Goal: Task Accomplishment & Management: Manage account settings

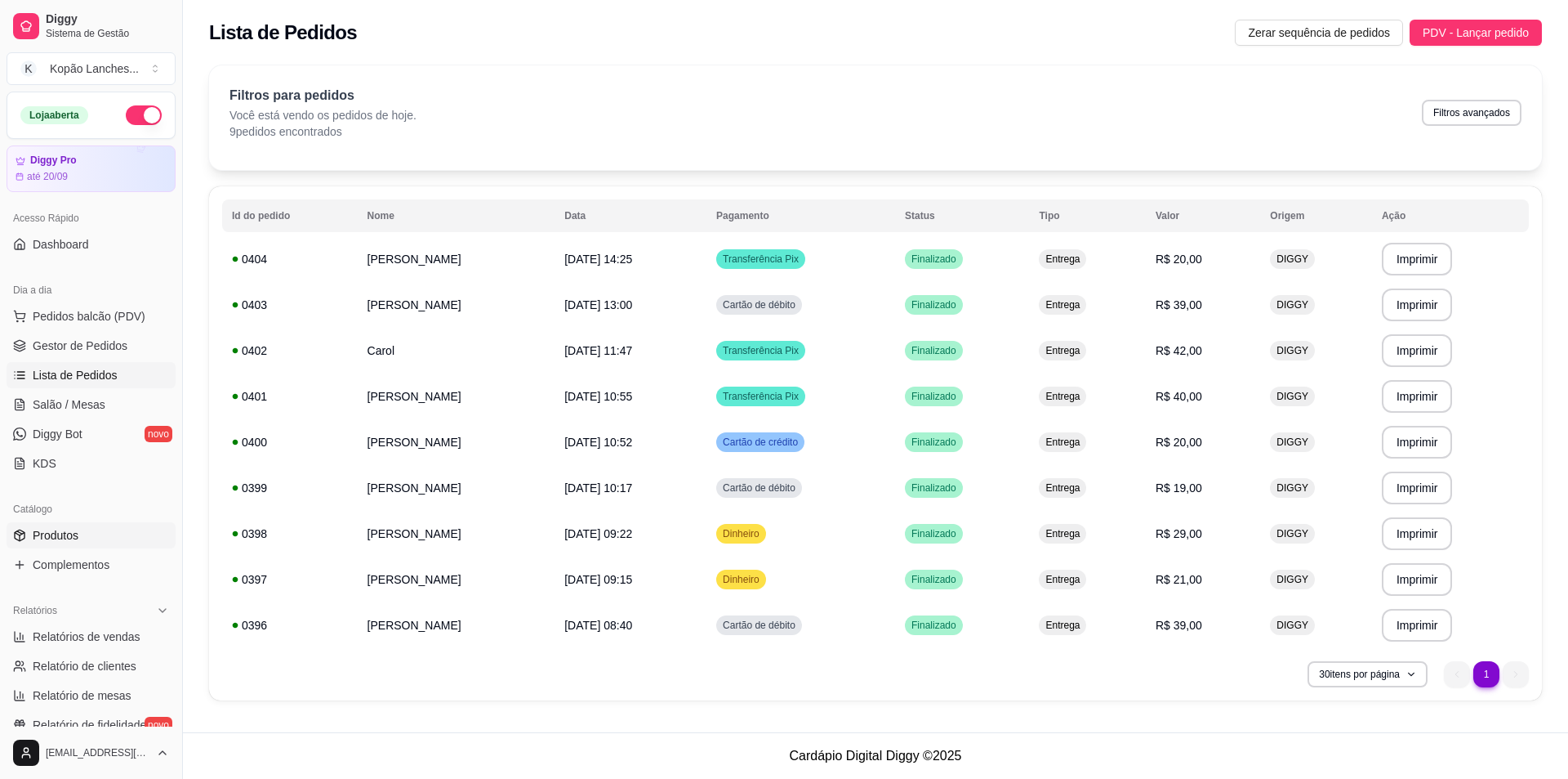
click at [69, 533] on span "Produtos" at bounding box center [56, 534] width 46 height 16
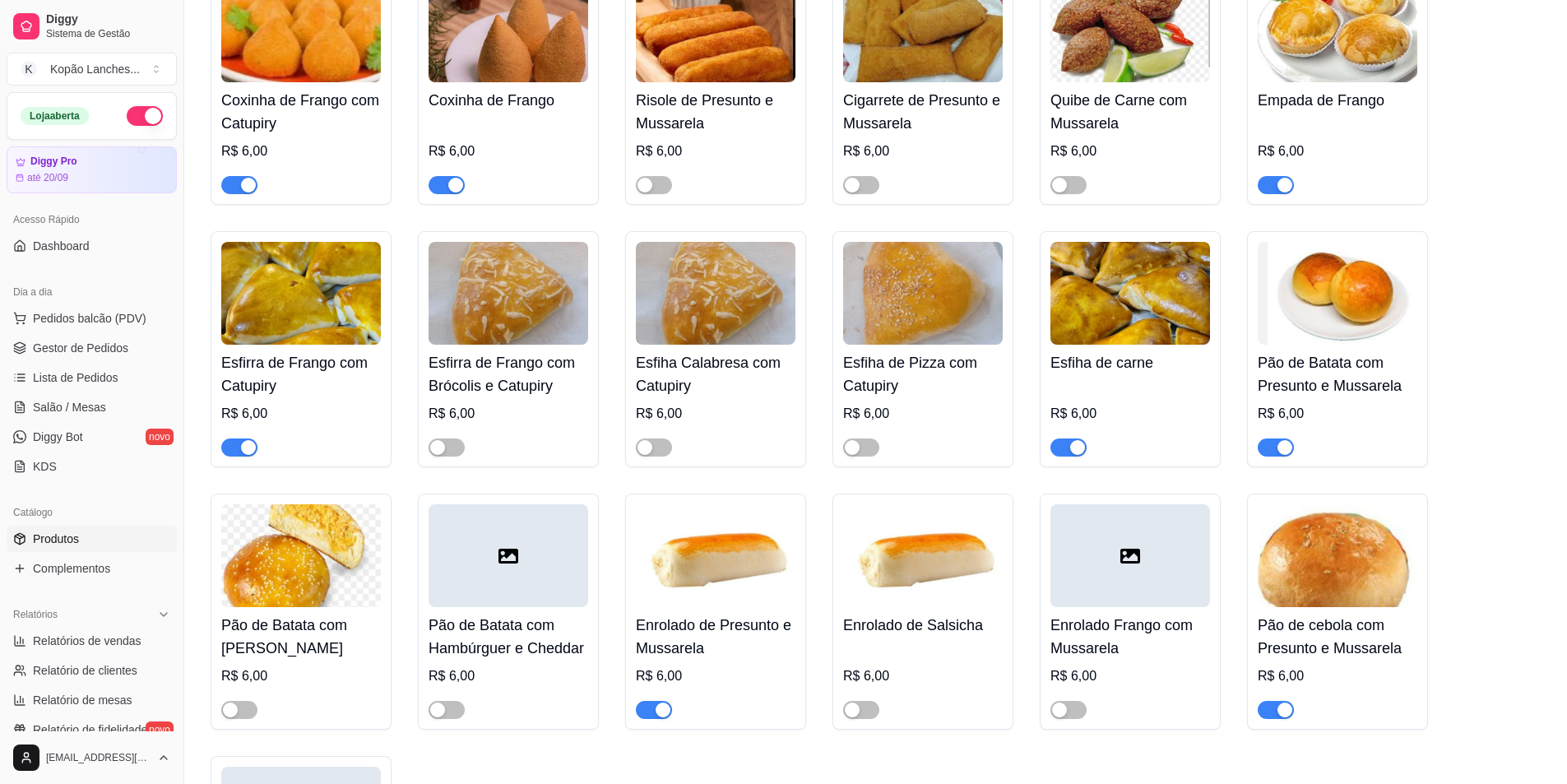
scroll to position [329, 0]
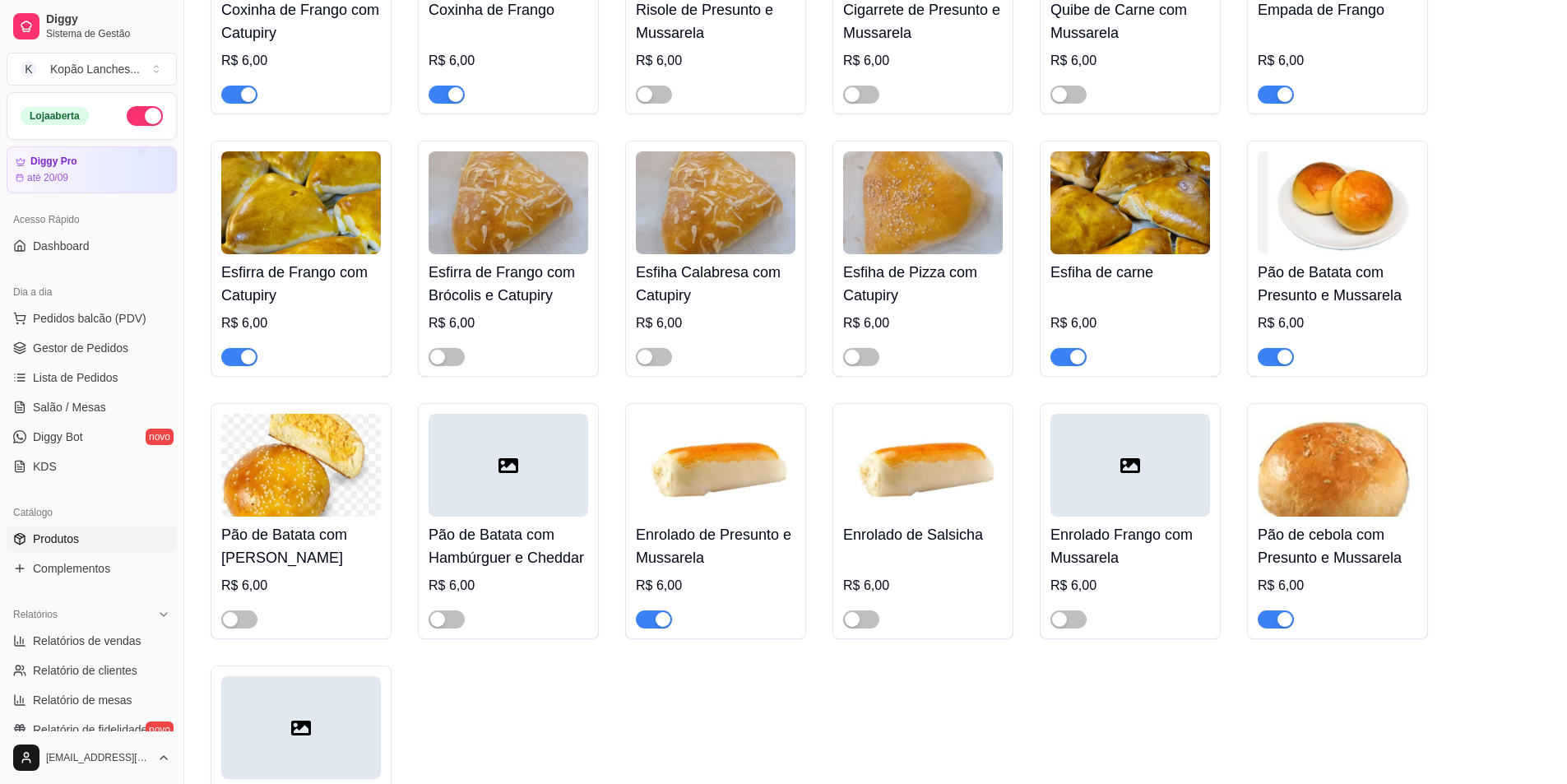
click at [1271, 621] on span "button" at bounding box center [1275, 619] width 36 height 18
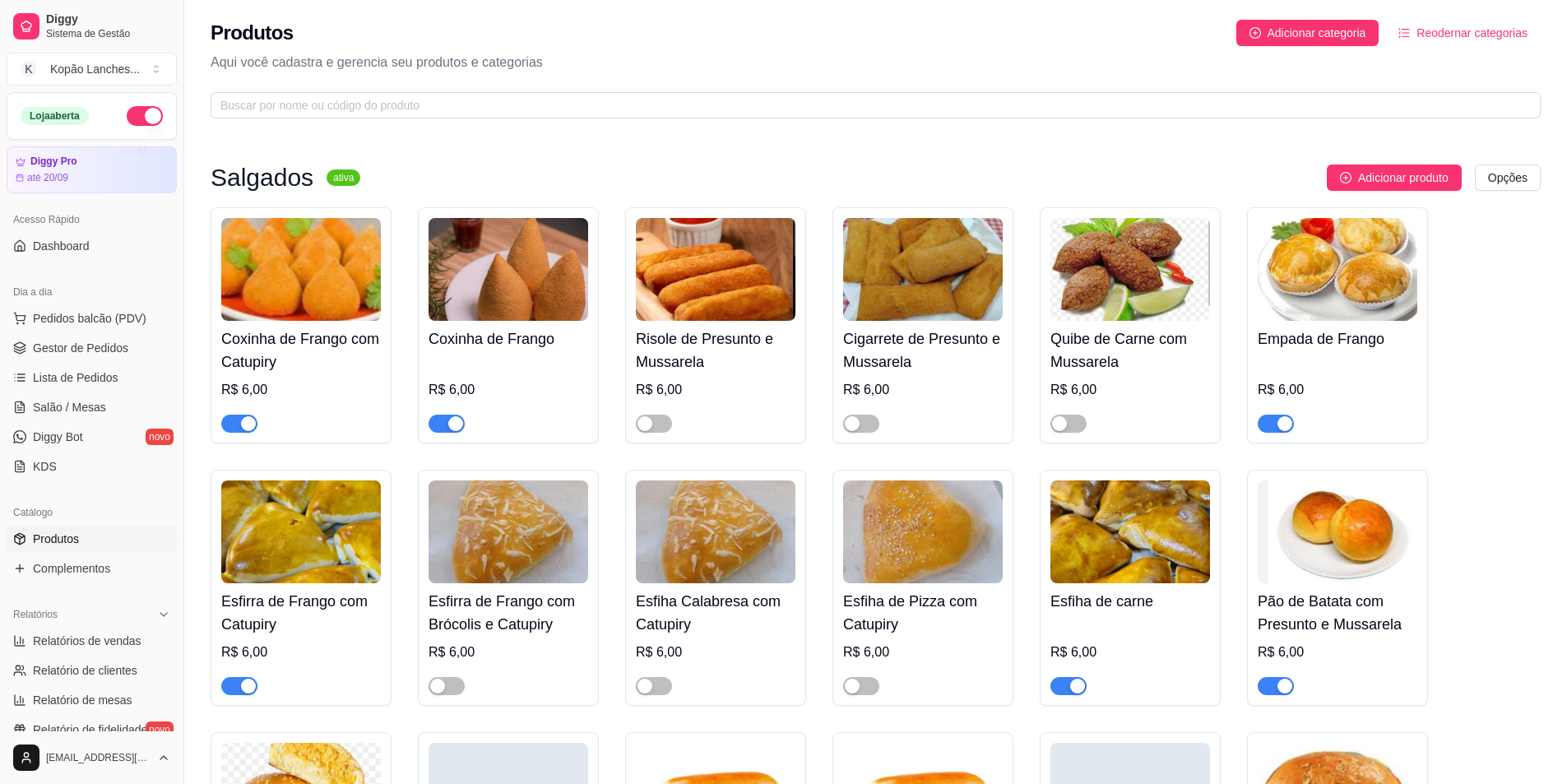
click at [862, 423] on span "button" at bounding box center [861, 423] width 36 height 18
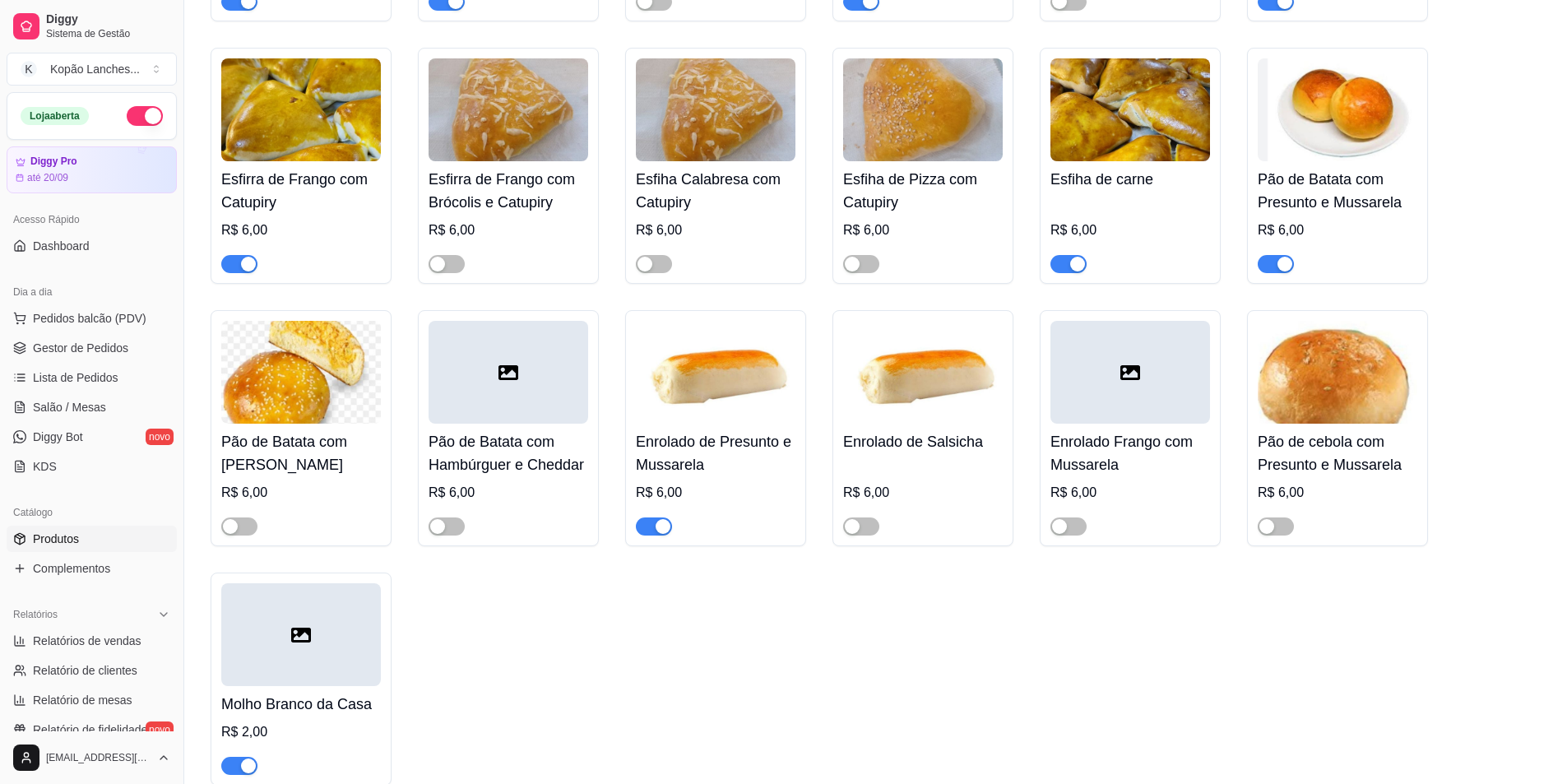
scroll to position [575, 0]
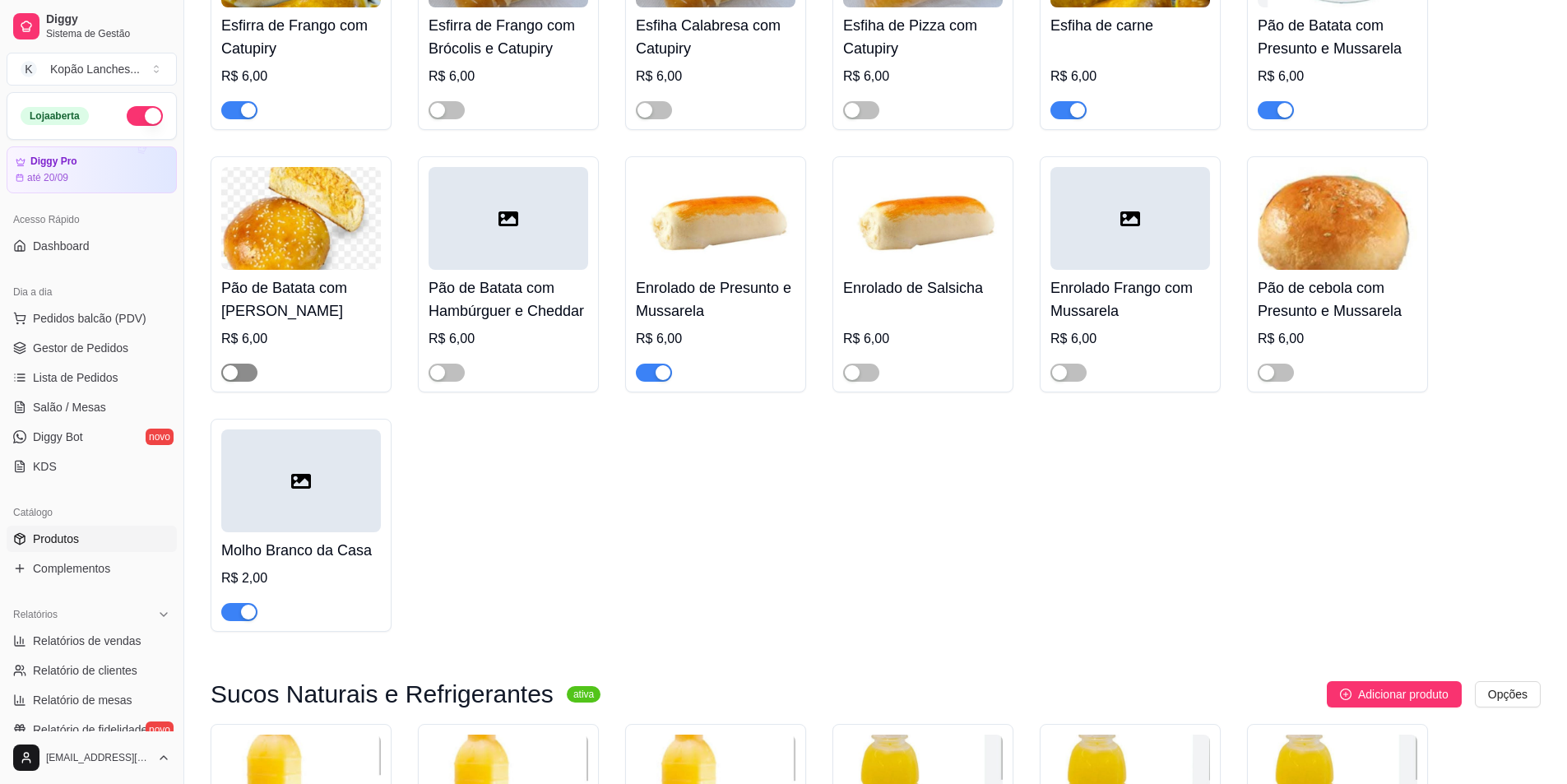
click at [236, 381] on span "button" at bounding box center [239, 372] width 36 height 18
click at [114, 381] on span "Lista de Pedidos" at bounding box center [75, 377] width 86 height 16
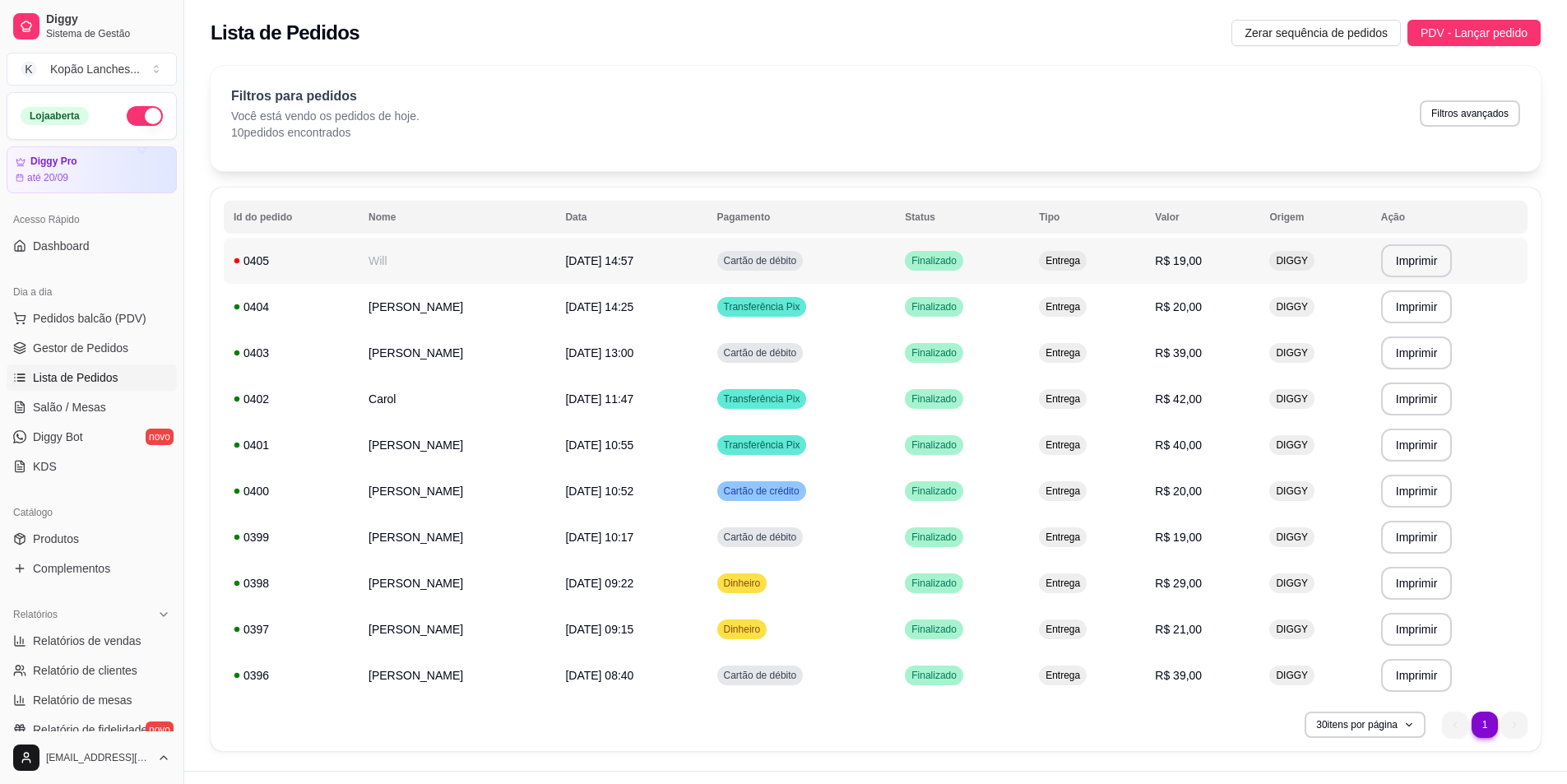
click at [446, 253] on td "Will" at bounding box center [457, 261] width 197 height 46
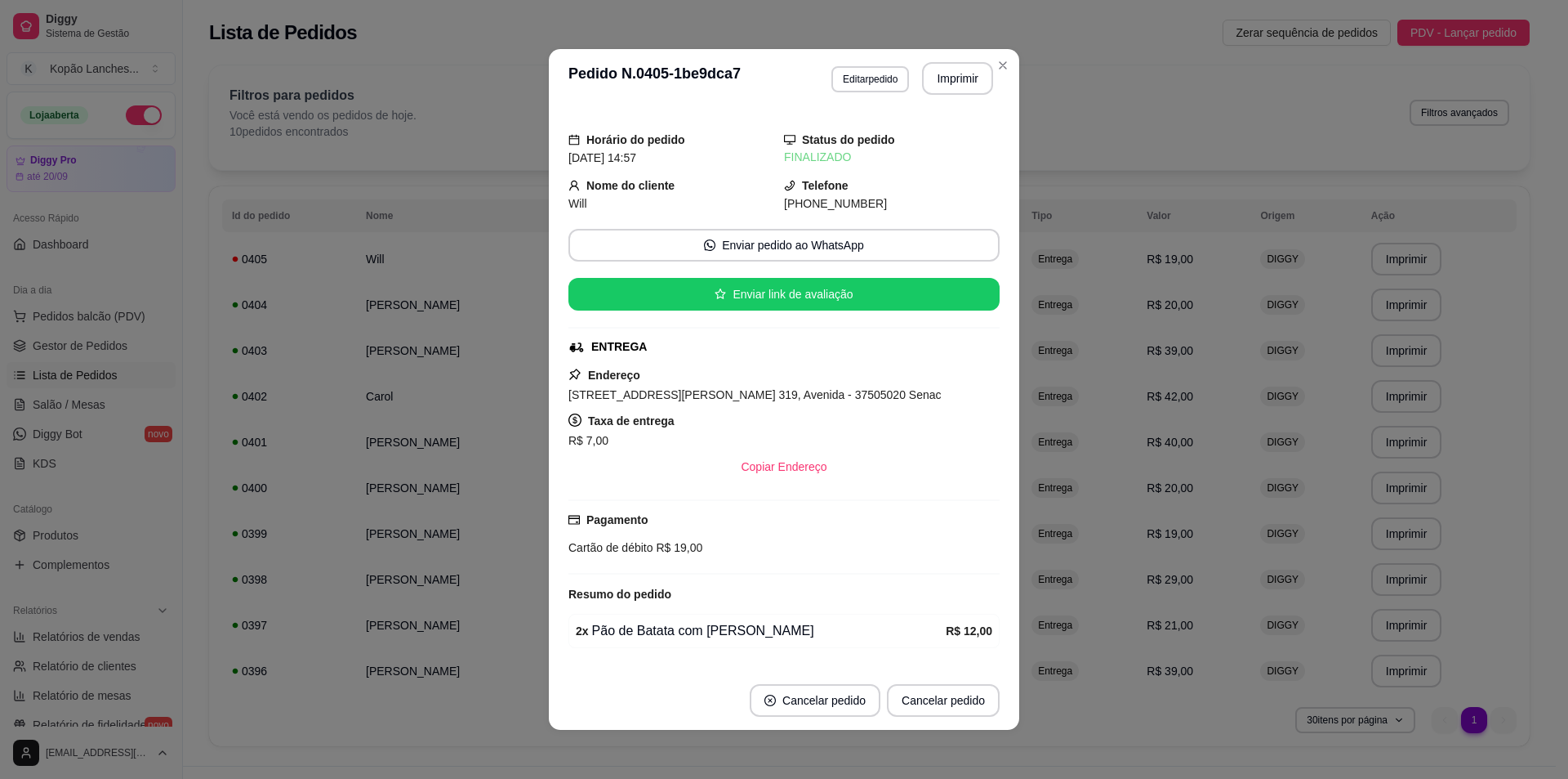
click at [956, 83] on button "Imprimir" at bounding box center [957, 79] width 71 height 33
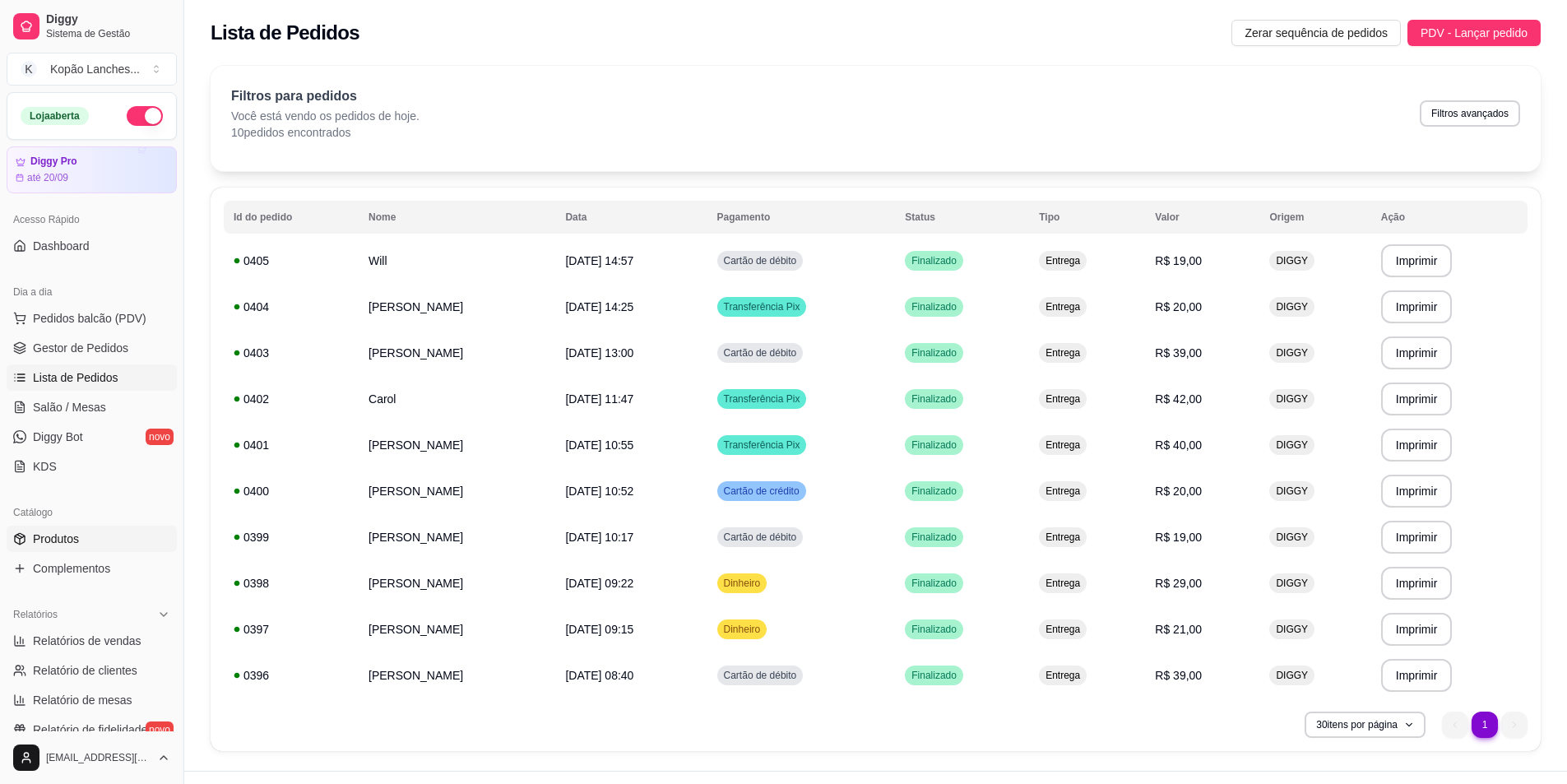
click at [71, 533] on span "Produtos" at bounding box center [56, 538] width 46 height 16
